Goal: Task Accomplishment & Management: Complete application form

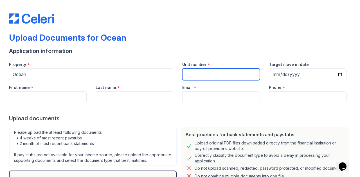
click at [211, 75] on input "Unit number" at bounding box center [221, 75] width 78 height 12
type input "2612"
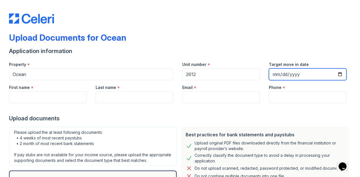
click at [335, 73] on input "Target move in date" at bounding box center [308, 75] width 78 height 12
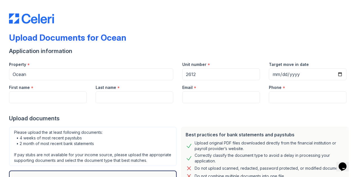
click at [218, 122] on form "Application information Property * Ocean Unit number * 2612 Target move in date…" at bounding box center [180, 143] width 342 height 192
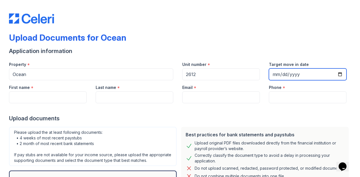
click at [336, 76] on input "Target move in date" at bounding box center [308, 75] width 78 height 12
type input "[DATE]"
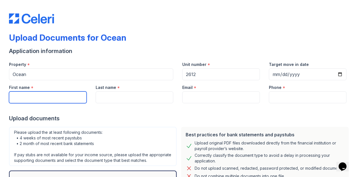
click at [37, 100] on input "First name" at bounding box center [48, 98] width 78 height 12
type input "[PERSON_NAME]"
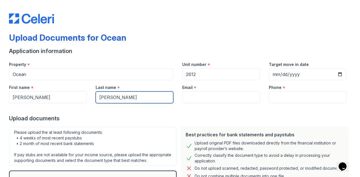
type input "[PERSON_NAME]"
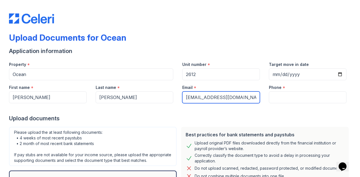
type input "[EMAIL_ADDRESS][DOMAIN_NAME]"
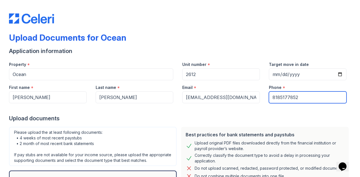
type input "8185177852"
click at [35, 120] on div "Upload documents" at bounding box center [180, 119] width 342 height 8
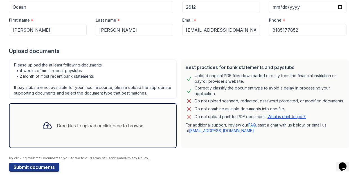
scroll to position [78, 0]
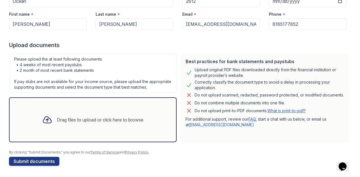
click at [98, 106] on div "Drag files to upload or click here to browse" at bounding box center [93, 120] width 168 height 45
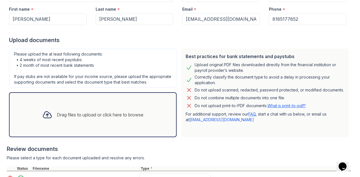
scroll to position [146, 0]
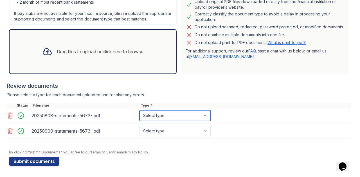
click at [166, 118] on select "Select type Paystub Bank Statement Offer Letter Tax Documents Benefit Award Let…" at bounding box center [174, 115] width 71 height 11
select select "bank_statement"
click at [139, 111] on select "Select type Paystub Bank Statement Offer Letter Tax Documents Benefit Award Let…" at bounding box center [174, 115] width 71 height 11
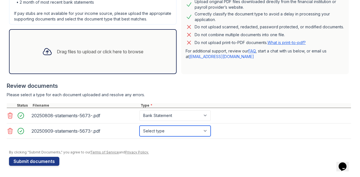
click at [157, 132] on select "Select type Paystub Bank Statement Offer Letter Tax Documents Benefit Award Let…" at bounding box center [174, 131] width 71 height 11
select select "bank_statement"
click at [139, 126] on select "Select type Paystub Bank Statement Offer Letter Tax Documents Benefit Award Let…" at bounding box center [174, 131] width 71 height 11
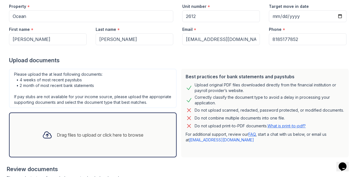
scroll to position [58, 0]
click at [91, 127] on div "Drag files to upload or click here to browse" at bounding box center [93, 135] width 168 height 45
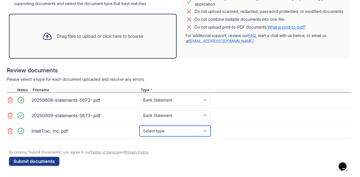
click at [161, 131] on select "Select type Paystub Bank Statement Offer Letter Tax Documents Benefit Award Let…" at bounding box center [174, 131] width 71 height 11
select select "paystub"
click at [139, 126] on select "Select type Paystub Bank Statement Offer Letter Tax Documents Benefit Award Let…" at bounding box center [174, 131] width 71 height 11
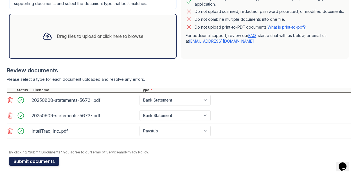
click at [51, 162] on button "Submit documents" at bounding box center [34, 161] width 50 height 9
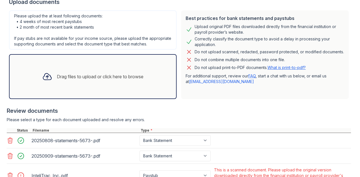
scroll to position [186, 0]
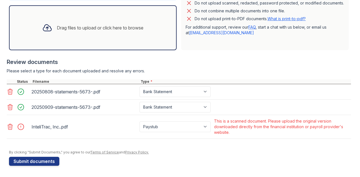
click at [19, 126] on div at bounding box center [23, 127] width 16 height 8
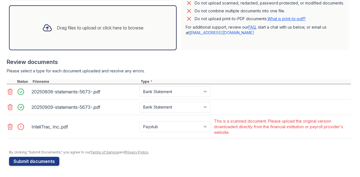
click at [19, 126] on div at bounding box center [23, 127] width 16 height 8
click at [58, 163] on button "Submit documents" at bounding box center [34, 161] width 50 height 9
click at [232, 60] on div "Review documents" at bounding box center [179, 62] width 344 height 8
click at [210, 34] on link "[EMAIL_ADDRESS][DOMAIN_NAME]" at bounding box center [221, 32] width 65 height 5
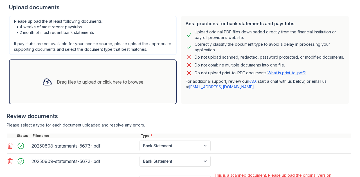
scroll to position [0, 0]
